Goal: Task Accomplishment & Management: Use online tool/utility

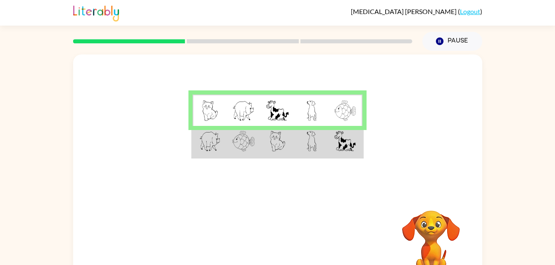
click at [213, 142] on img at bounding box center [209, 141] width 21 height 21
click at [220, 140] on img at bounding box center [209, 141] width 21 height 21
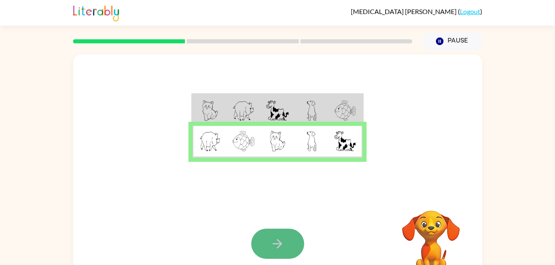
click at [271, 252] on button "button" at bounding box center [277, 244] width 53 height 30
click at [278, 247] on icon "button" at bounding box center [277, 244] width 14 height 14
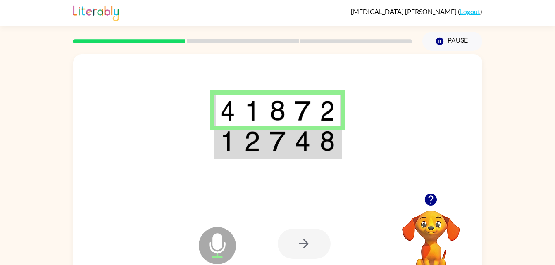
click at [229, 148] on img at bounding box center [227, 141] width 15 height 21
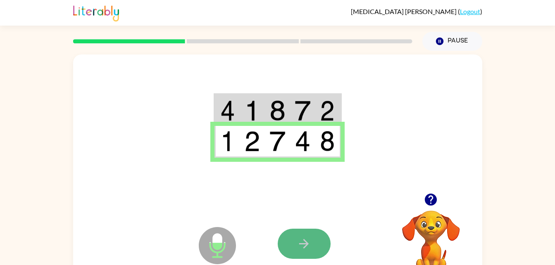
click at [288, 244] on button "button" at bounding box center [304, 244] width 53 height 30
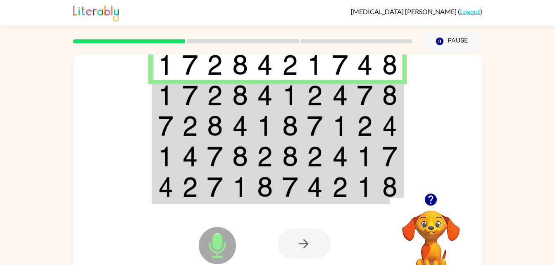
click at [205, 94] on td at bounding box center [214, 95] width 25 height 31
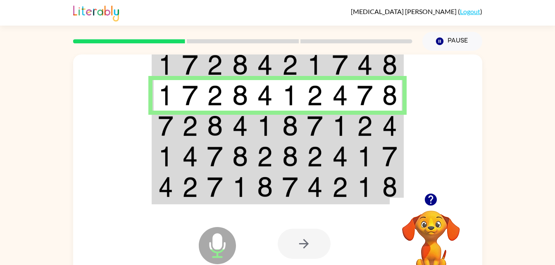
click at [238, 127] on img at bounding box center [240, 126] width 16 height 21
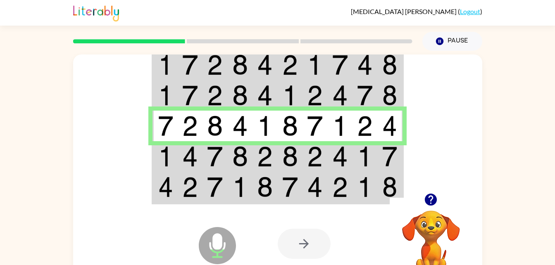
click at [371, 160] on img at bounding box center [365, 156] width 16 height 21
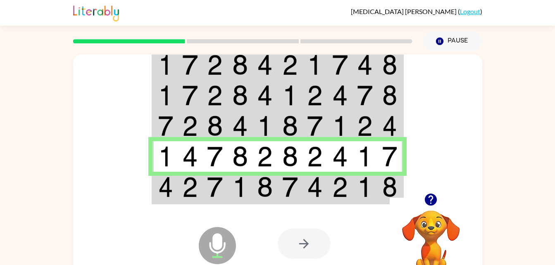
click at [238, 188] on img at bounding box center [240, 187] width 16 height 21
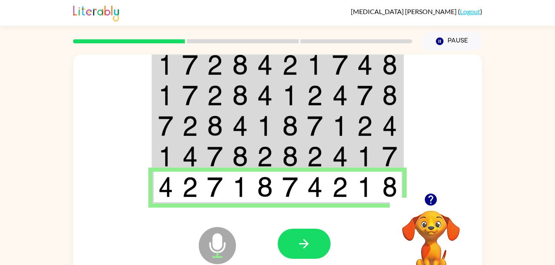
click at [172, 158] on img at bounding box center [165, 156] width 15 height 21
click at [314, 249] on button "button" at bounding box center [304, 244] width 53 height 30
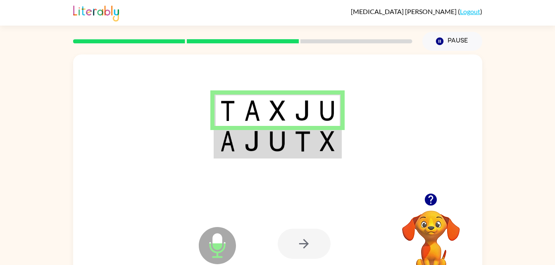
click at [249, 138] on img at bounding box center [252, 141] width 16 height 21
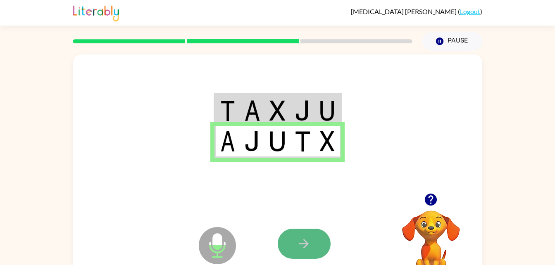
click at [305, 239] on icon "button" at bounding box center [304, 244] width 14 height 14
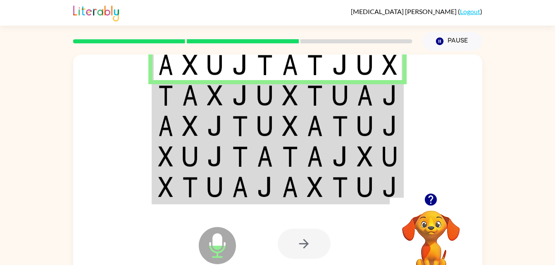
click at [236, 92] on img at bounding box center [240, 95] width 16 height 21
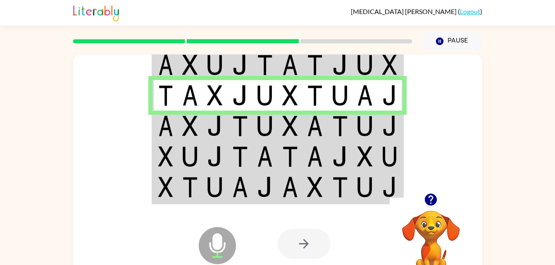
click at [237, 125] on img at bounding box center [240, 126] width 16 height 21
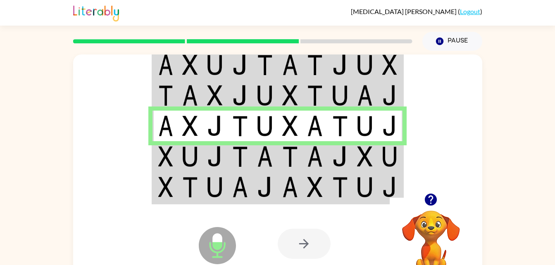
click at [332, 167] on td at bounding box center [340, 156] width 25 height 31
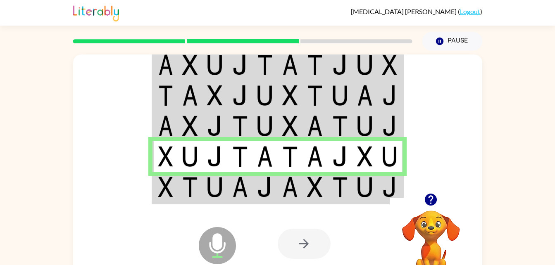
click at [177, 181] on td at bounding box center [164, 188] width 25 height 32
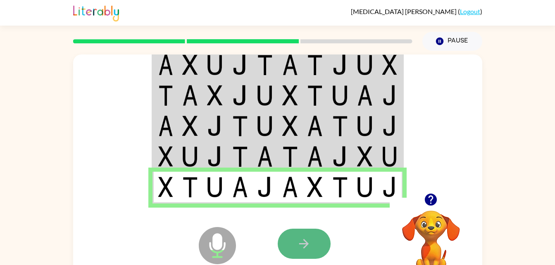
click at [300, 243] on icon "button" at bounding box center [304, 244] width 14 height 14
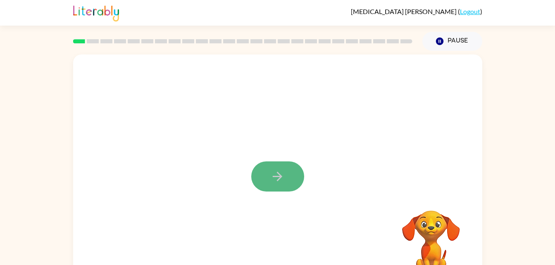
click at [277, 173] on icon "button" at bounding box center [278, 177] width 10 height 10
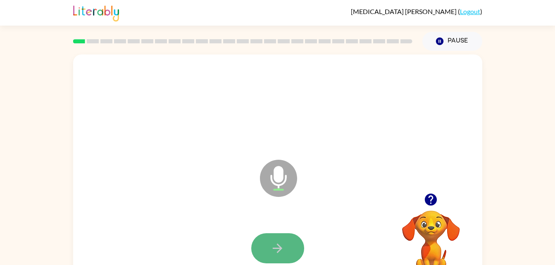
click at [265, 244] on button "button" at bounding box center [277, 248] width 53 height 30
click at [272, 252] on icon "button" at bounding box center [277, 248] width 14 height 14
click at [267, 252] on button "button" at bounding box center [277, 248] width 53 height 30
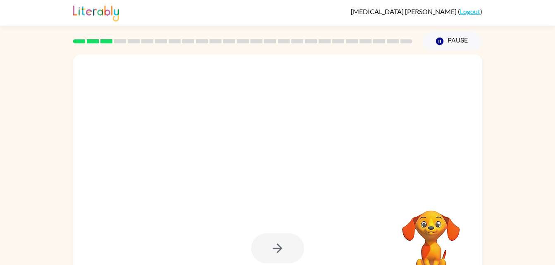
click at [267, 252] on div at bounding box center [277, 248] width 53 height 30
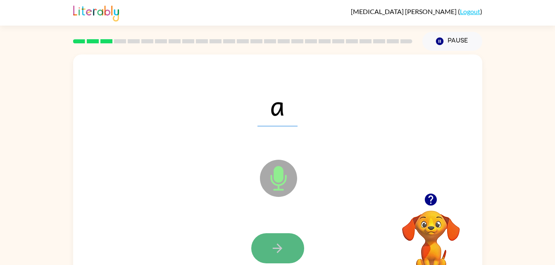
click at [279, 248] on icon "button" at bounding box center [277, 248] width 14 height 14
click at [282, 248] on icon "button" at bounding box center [277, 248] width 14 height 14
click at [276, 240] on button "button" at bounding box center [277, 248] width 53 height 30
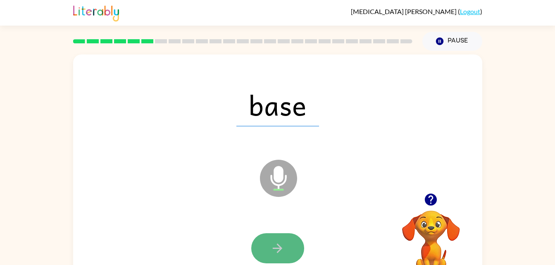
click at [292, 236] on button "button" at bounding box center [277, 248] width 53 height 30
click at [277, 243] on icon "button" at bounding box center [277, 248] width 14 height 14
click at [281, 244] on icon "button" at bounding box center [277, 248] width 14 height 14
click at [283, 243] on icon "button" at bounding box center [277, 248] width 14 height 14
click at [275, 250] on icon "button" at bounding box center [277, 248] width 14 height 14
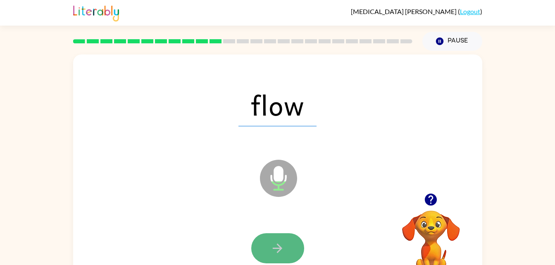
click at [279, 244] on icon "button" at bounding box center [277, 248] width 14 height 14
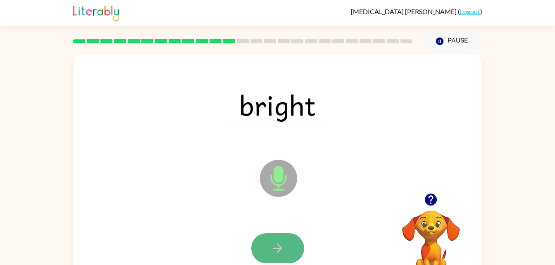
click at [298, 251] on button "button" at bounding box center [277, 248] width 53 height 30
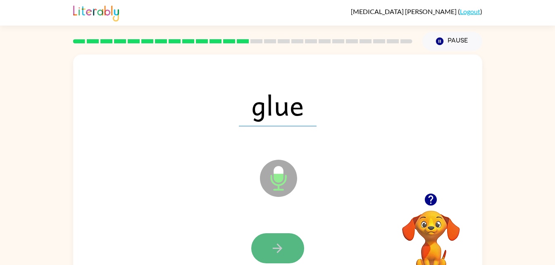
click at [281, 247] on icon "button" at bounding box center [277, 248] width 14 height 14
click at [274, 243] on icon "button" at bounding box center [277, 248] width 14 height 14
click at [281, 259] on button "button" at bounding box center [277, 248] width 53 height 30
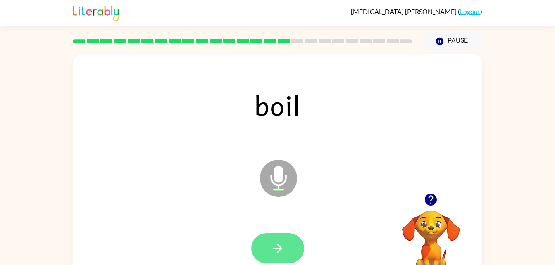
click at [276, 247] on icon "button" at bounding box center [277, 248] width 14 height 14
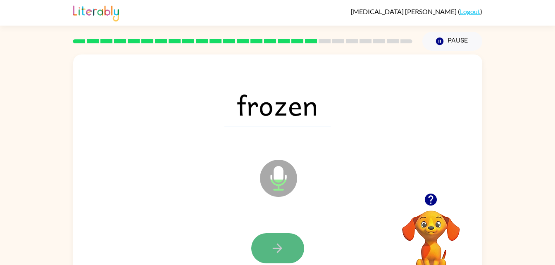
click at [268, 252] on button "button" at bounding box center [277, 248] width 53 height 30
click at [283, 243] on icon "button" at bounding box center [277, 248] width 14 height 14
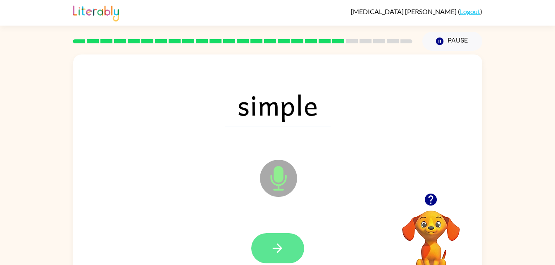
click at [279, 245] on icon "button" at bounding box center [277, 248] width 14 height 14
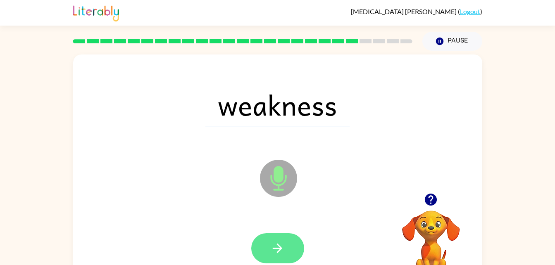
click at [280, 245] on icon "button" at bounding box center [277, 248] width 14 height 14
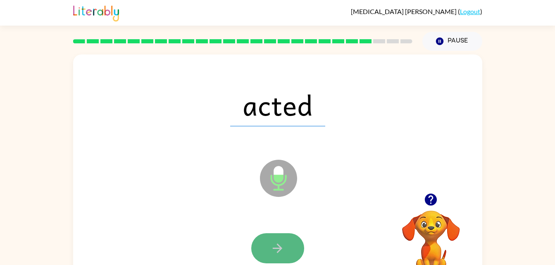
click at [287, 245] on button "button" at bounding box center [277, 248] width 53 height 30
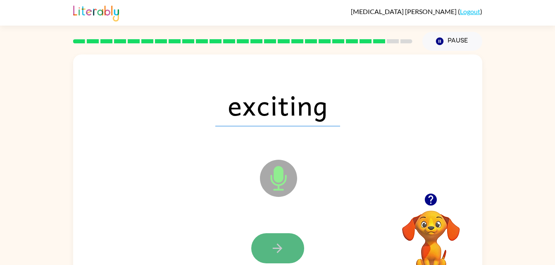
click at [290, 252] on button "button" at bounding box center [277, 248] width 53 height 30
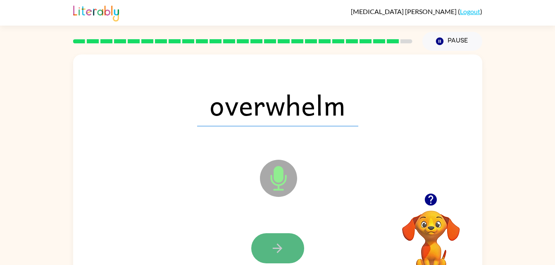
click at [280, 236] on button "button" at bounding box center [277, 248] width 53 height 30
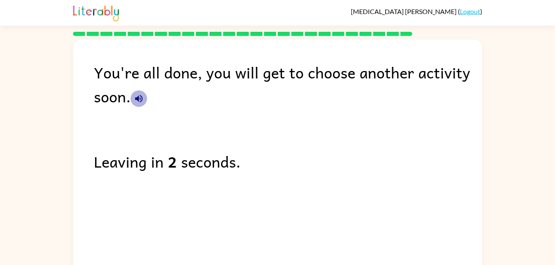
click at [141, 90] on button "button" at bounding box center [139, 98] width 17 height 17
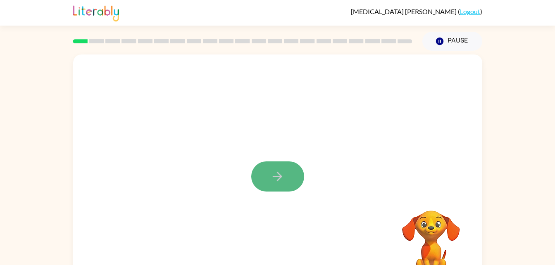
click at [286, 171] on button "button" at bounding box center [277, 177] width 53 height 30
click at [286, 171] on div at bounding box center [257, 158] width 353 height 30
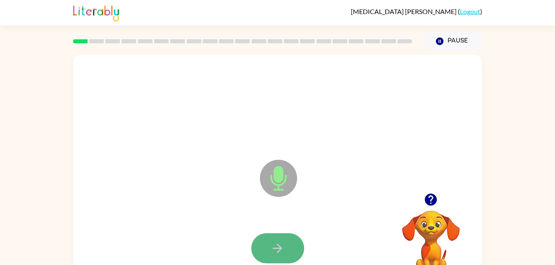
click at [274, 251] on icon "button" at bounding box center [277, 248] width 14 height 14
click at [278, 240] on button "button" at bounding box center [277, 248] width 53 height 30
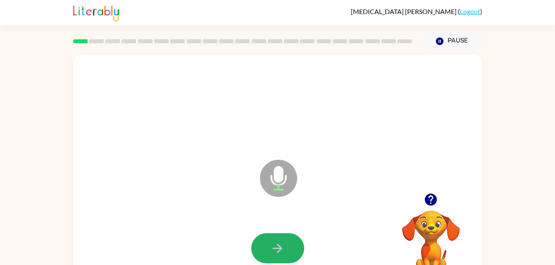
click at [278, 240] on button "button" at bounding box center [277, 248] width 53 height 30
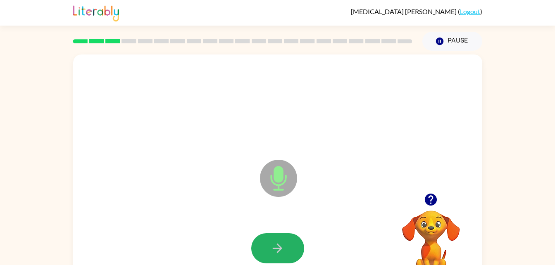
click at [278, 240] on button "button" at bounding box center [277, 248] width 53 height 30
click at [276, 250] on icon "button" at bounding box center [277, 248] width 14 height 14
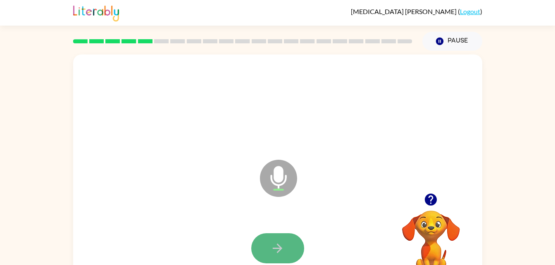
click at [282, 240] on button "button" at bounding box center [277, 248] width 53 height 30
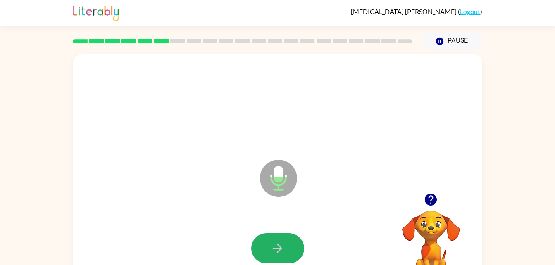
click at [282, 240] on button "button" at bounding box center [277, 248] width 53 height 30
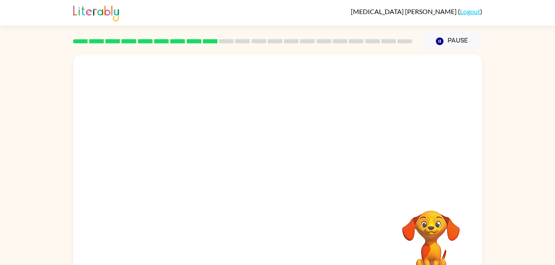
click at [427, 127] on div at bounding box center [277, 124] width 409 height 139
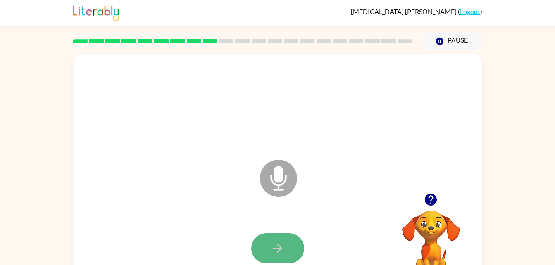
click at [280, 254] on icon "button" at bounding box center [277, 248] width 14 height 14
click at [279, 240] on button "button" at bounding box center [277, 248] width 53 height 30
click at [280, 239] on button "button" at bounding box center [277, 248] width 53 height 30
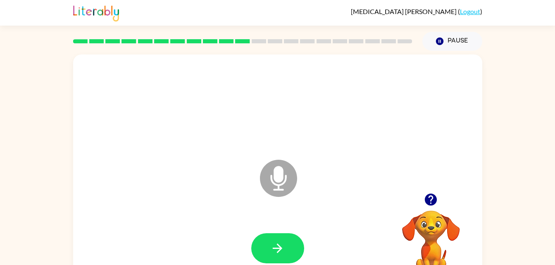
click at [275, 157] on icon at bounding box center [278, 160] width 21 height 62
click at [285, 170] on icon at bounding box center [278, 178] width 37 height 37
click at [274, 253] on icon "button" at bounding box center [277, 248] width 14 height 14
click at [271, 240] on button "button" at bounding box center [277, 248] width 53 height 30
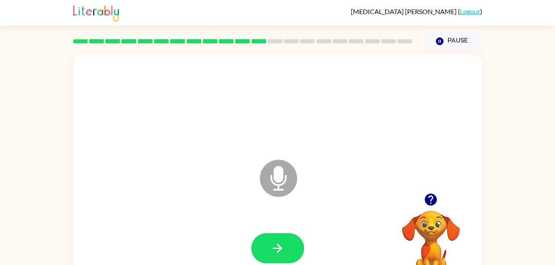
click at [264, 181] on icon at bounding box center [278, 178] width 37 height 37
click at [291, 180] on icon at bounding box center [278, 178] width 37 height 37
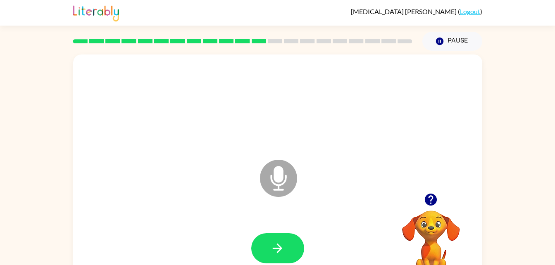
click at [291, 180] on icon at bounding box center [278, 178] width 37 height 37
click at [273, 182] on icon "Microphone The Microphone is here when it is your turn to talk" at bounding box center [320, 189] width 124 height 62
click at [281, 171] on icon "Microphone The Microphone is here when it is your turn to talk" at bounding box center [320, 189] width 124 height 62
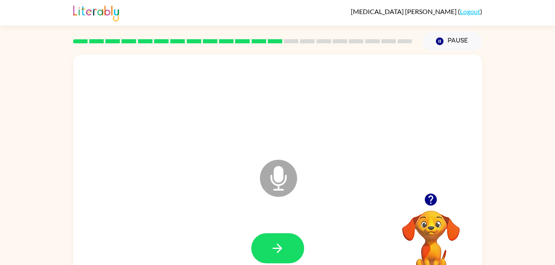
click at [281, 171] on icon "Microphone The Microphone is here when it is your turn to talk" at bounding box center [320, 189] width 124 height 62
click at [286, 246] on button "button" at bounding box center [277, 248] width 53 height 30
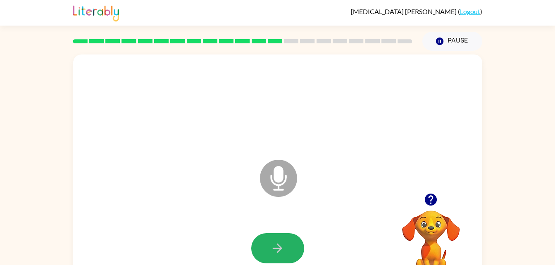
click at [286, 246] on button "button" at bounding box center [277, 248] width 53 height 30
drag, startPoint x: 286, startPoint y: 246, endPoint x: 444, endPoint y: 191, distance: 167.9
click at [444, 191] on div at bounding box center [431, 199] width 83 height 21
click at [278, 181] on icon "Microphone The Microphone is here when it is your turn to talk" at bounding box center [320, 189] width 124 height 62
click at [280, 181] on icon "Microphone The Microphone is here when it is your turn to talk" at bounding box center [320, 189] width 124 height 62
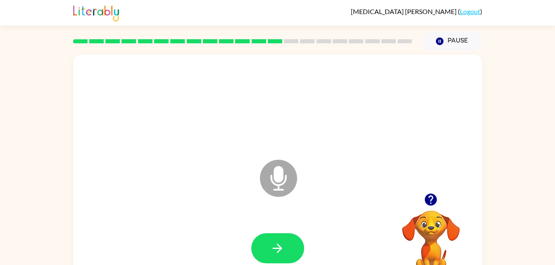
click at [280, 181] on icon "Microphone The Microphone is here when it is your turn to talk" at bounding box center [320, 189] width 124 height 62
click at [428, 195] on icon "button" at bounding box center [431, 200] width 12 height 12
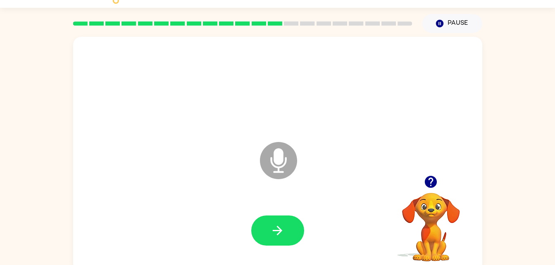
scroll to position [8, 0]
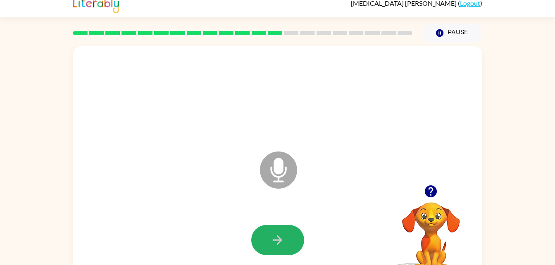
click at [291, 229] on button "button" at bounding box center [277, 240] width 53 height 30
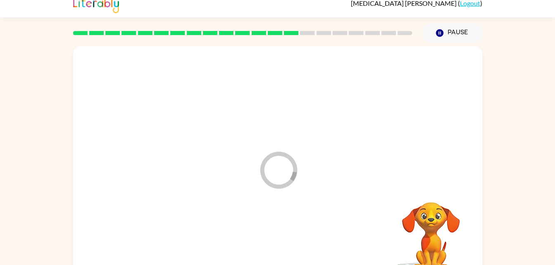
click at [291, 229] on div at bounding box center [277, 241] width 393 height 68
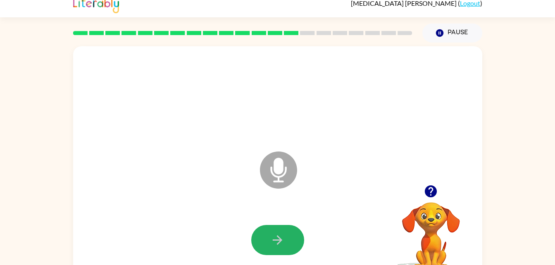
click at [291, 229] on button "button" at bounding box center [277, 240] width 53 height 30
click at [283, 243] on icon "button" at bounding box center [277, 240] width 14 height 14
click at [281, 239] on icon "button" at bounding box center [277, 240] width 14 height 14
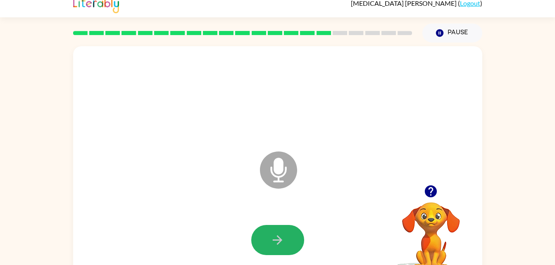
click at [281, 239] on icon "button" at bounding box center [277, 240] width 14 height 14
click at [292, 241] on button "button" at bounding box center [277, 240] width 53 height 30
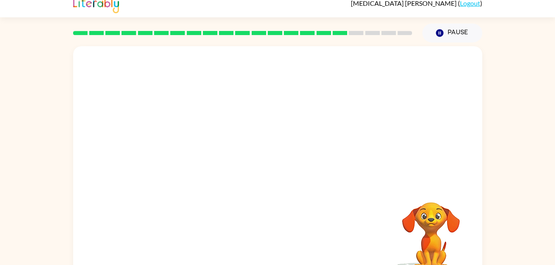
click at [292, 241] on div at bounding box center [277, 241] width 393 height 68
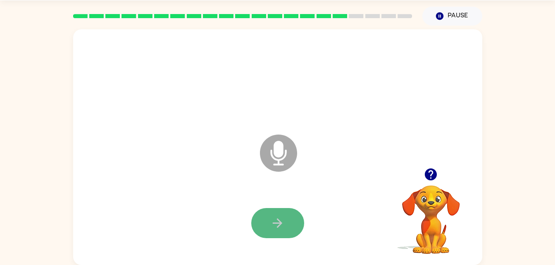
click at [288, 229] on button "button" at bounding box center [277, 223] width 53 height 30
click at [281, 161] on icon at bounding box center [278, 153] width 37 height 37
click at [289, 219] on button "button" at bounding box center [277, 223] width 53 height 30
click at [286, 223] on button "button" at bounding box center [277, 223] width 53 height 30
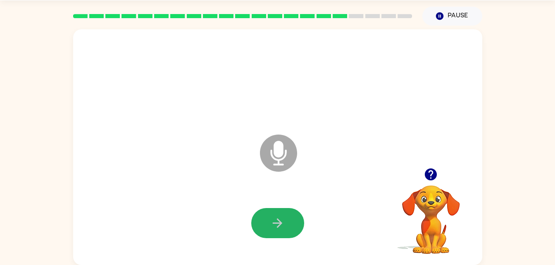
click at [286, 223] on button "button" at bounding box center [277, 223] width 53 height 30
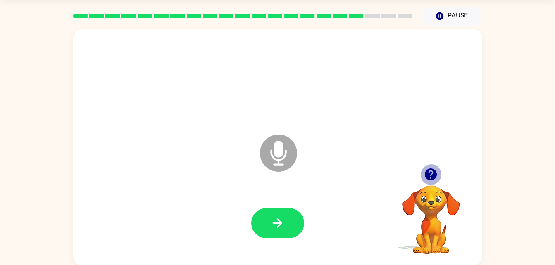
click at [432, 170] on icon "button" at bounding box center [431, 175] width 12 height 12
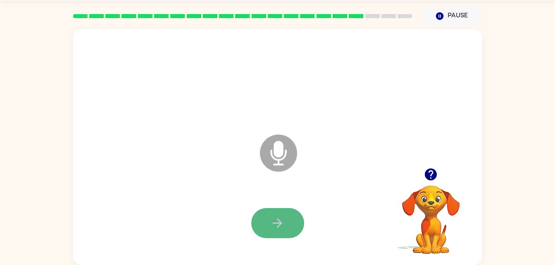
click at [274, 221] on icon "button" at bounding box center [277, 223] width 14 height 14
click at [275, 219] on icon "button" at bounding box center [277, 223] width 14 height 14
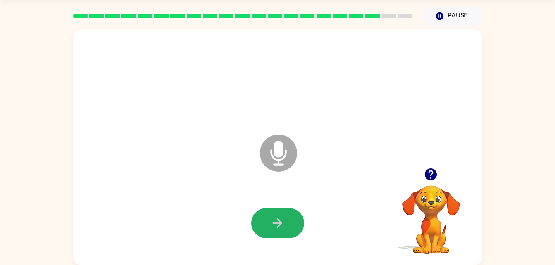
click at [275, 219] on icon "button" at bounding box center [277, 223] width 14 height 14
click at [284, 230] on icon "button" at bounding box center [277, 223] width 14 height 14
click at [276, 210] on button "button" at bounding box center [277, 223] width 53 height 30
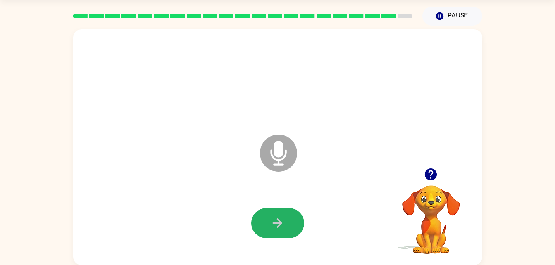
click at [276, 210] on button "button" at bounding box center [277, 223] width 53 height 30
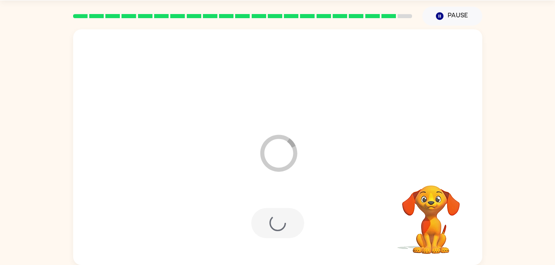
scroll to position [10, 0]
